Goal: Task Accomplishment & Management: Use online tool/utility

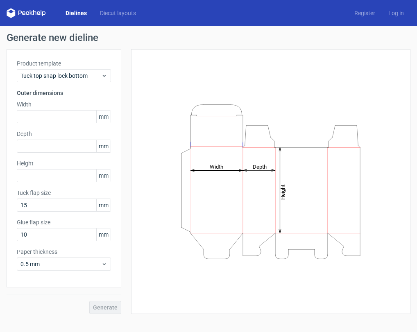
click at [239, 169] on icon "Height Depth Width" at bounding box center [271, 182] width 246 height 164
click at [258, 167] on tspan "Depth" at bounding box center [260, 167] width 14 height 6
click at [273, 170] on icon "Height Depth Width" at bounding box center [271, 182] width 246 height 164
click at [283, 189] on tspan "Height" at bounding box center [283, 191] width 6 height 15
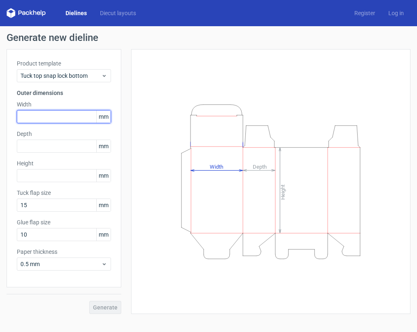
click at [60, 121] on input "text" at bounding box center [64, 116] width 94 height 13
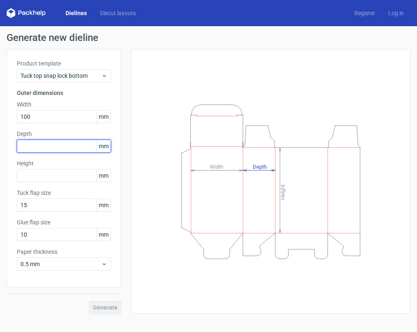
click at [50, 145] on input "text" at bounding box center [64, 146] width 94 height 13
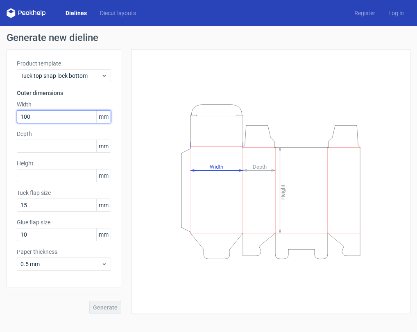
click at [59, 118] on input "100" at bounding box center [64, 116] width 94 height 13
type input "130"
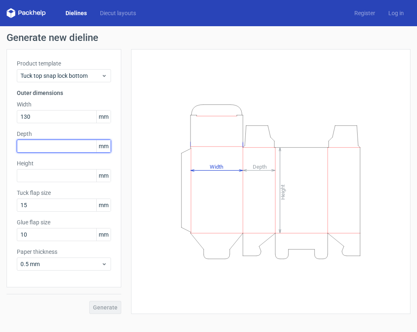
click at [60, 150] on input "text" at bounding box center [64, 146] width 94 height 13
type input "70"
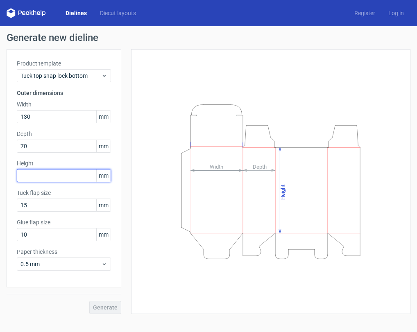
click at [59, 175] on input "text" at bounding box center [64, 175] width 94 height 13
type input "160"
click at [89, 301] on button "Generate" at bounding box center [105, 307] width 32 height 13
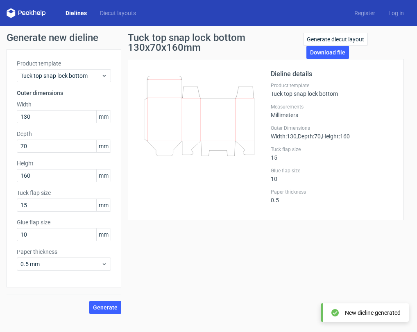
click at [161, 257] on div "Tuck top snap lock bottom 130x70x160mm Generate diecut layout Download file Die…" at bounding box center [265, 174] width 289 height 282
click at [116, 312] on button "Generate" at bounding box center [105, 307] width 32 height 13
click at [234, 289] on div "Tuck top snap lock bottom 130x70x160mm Generate diecut layout Download file Die…" at bounding box center [265, 174] width 289 height 282
